Goal: Obtain resource: Download file/media

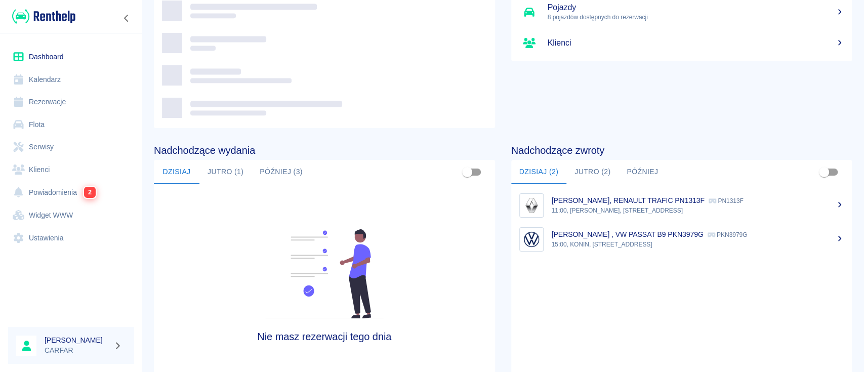
scroll to position [155, 0]
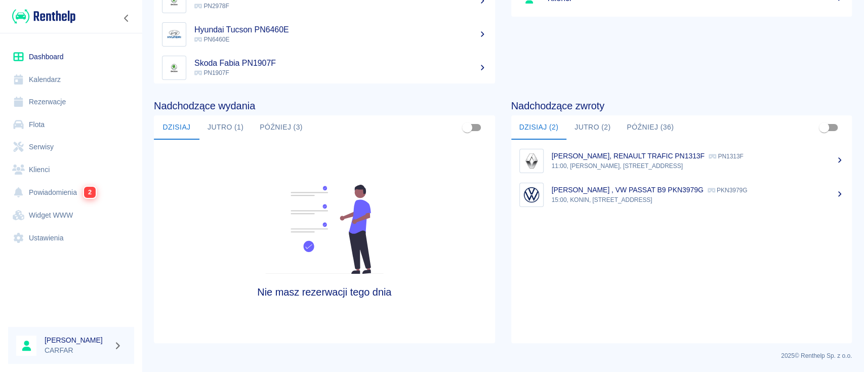
click at [653, 154] on p "[PERSON_NAME], RENAULT TRAFIC PN1313F" at bounding box center [627, 156] width 153 height 8
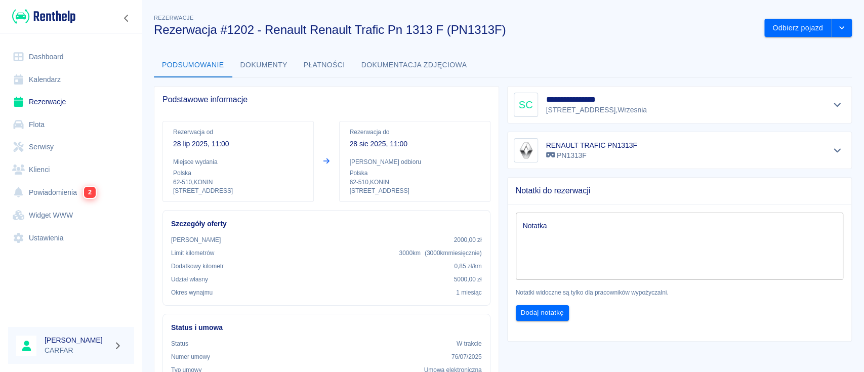
click at [831, 101] on icon "Pokaż szczegóły" at bounding box center [837, 104] width 12 height 9
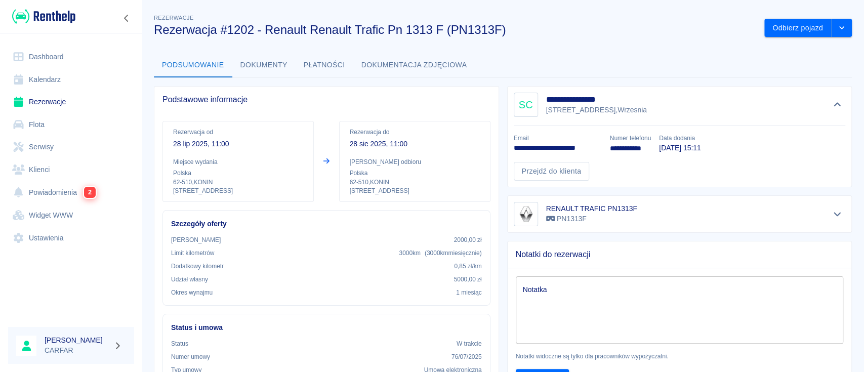
click at [256, 67] on button "Dokumenty" at bounding box center [263, 65] width 63 height 24
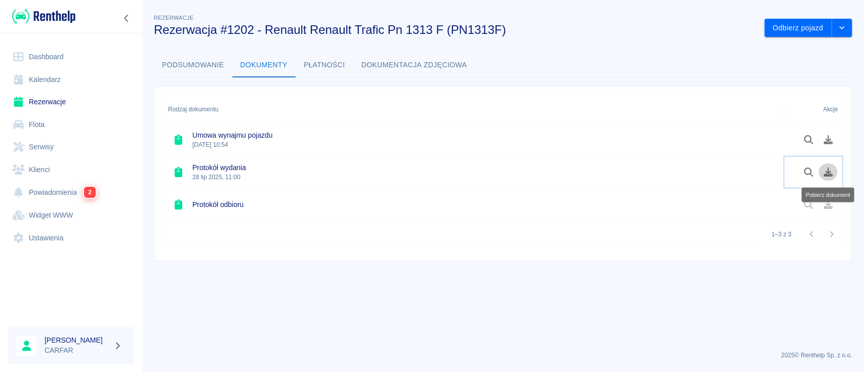
click at [830, 168] on icon "Pobierz dokument" at bounding box center [828, 171] width 12 height 9
click at [830, 143] on icon "Pobierz dokument" at bounding box center [827, 139] width 9 height 9
click at [195, 65] on button "Podsumowanie" at bounding box center [193, 65] width 78 height 24
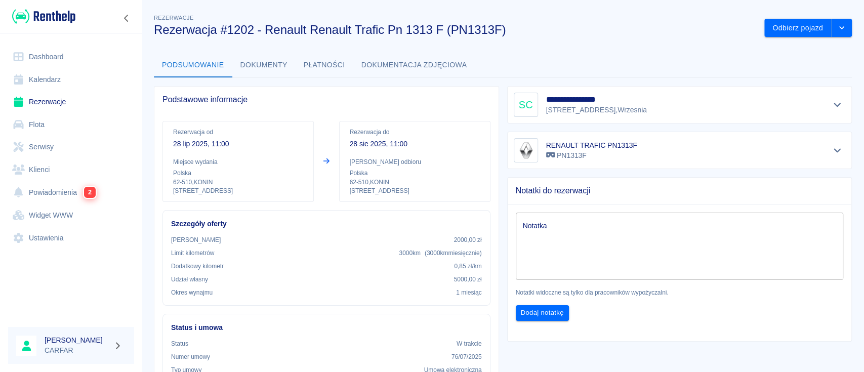
click at [775, 150] on div "RENAULT TRAFIC PN1313F PN1313F" at bounding box center [679, 150] width 332 height 24
click at [831, 152] on icon "Pokaż szczegóły" at bounding box center [837, 150] width 12 height 9
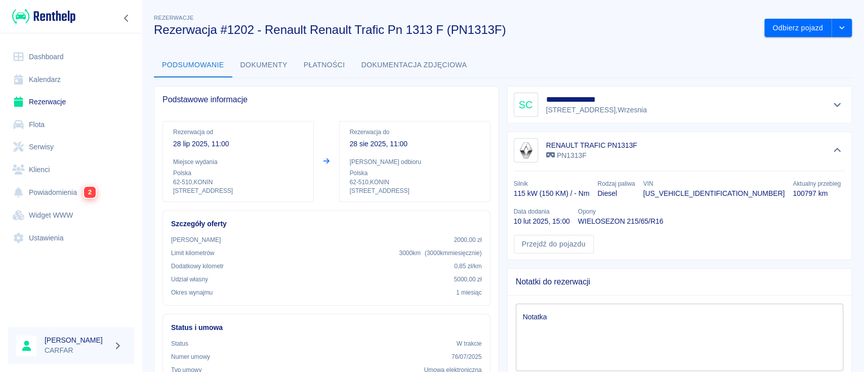
click at [831, 104] on icon "Pokaż szczegóły" at bounding box center [837, 104] width 12 height 9
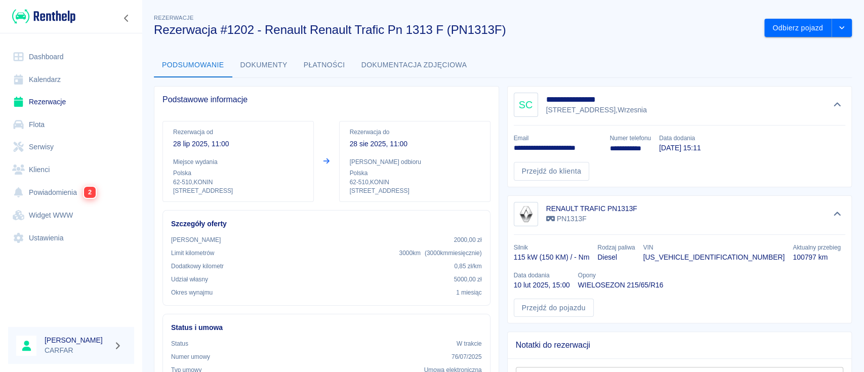
click at [248, 71] on button "Dokumenty" at bounding box center [263, 65] width 63 height 24
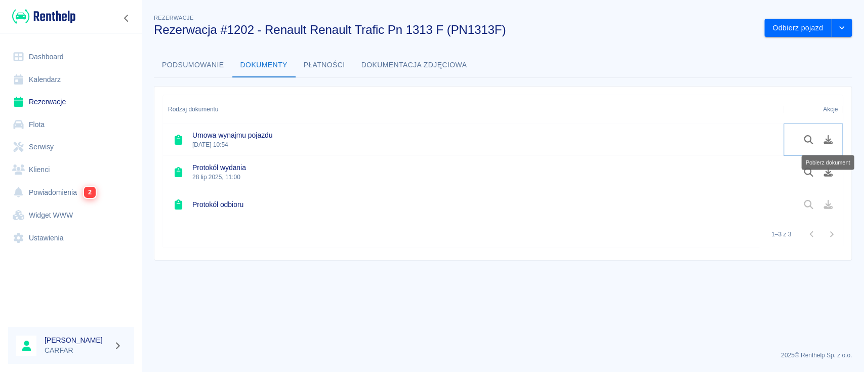
click at [827, 137] on icon "Pobierz dokument" at bounding box center [827, 139] width 9 height 9
